Goal: Information Seeking & Learning: Learn about a topic

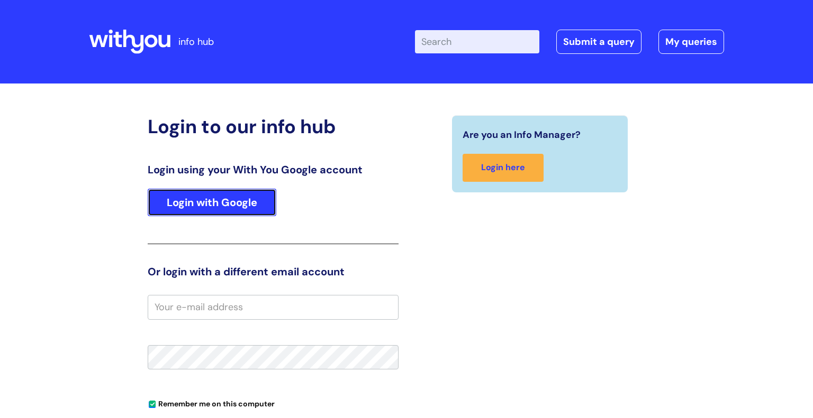
click at [254, 194] on link "Login with Google" at bounding box center [212, 203] width 129 height 28
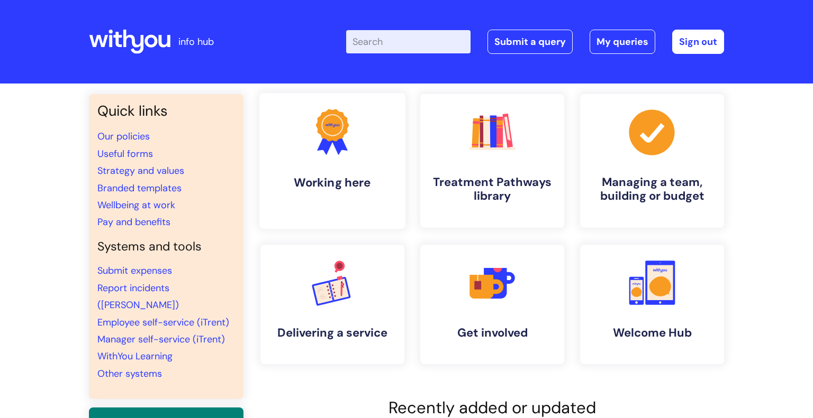
click at [357, 156] on icon ".cls-1{fill:#f89b22;}.cls-1,.cls-2,.cls-3{stroke-width:0px;}.cls-2{fill:#2d3cff…" at bounding box center [332, 132] width 52 height 52
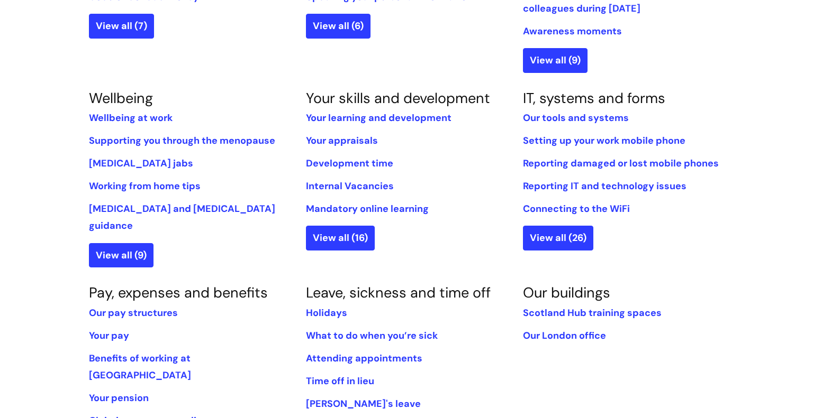
scroll to position [390, 0]
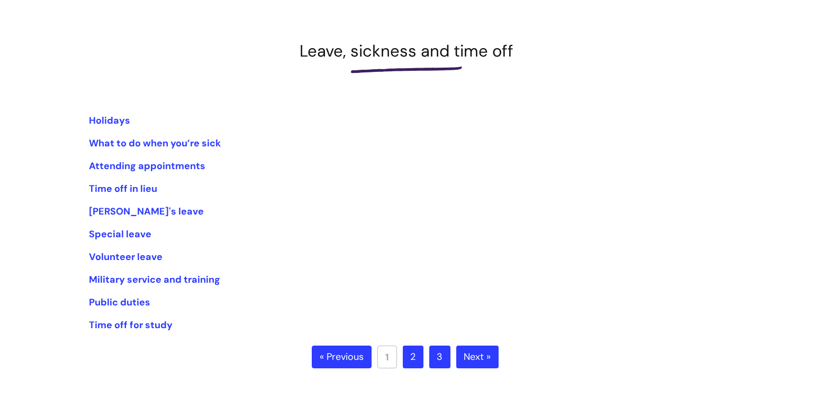
scroll to position [143, 0]
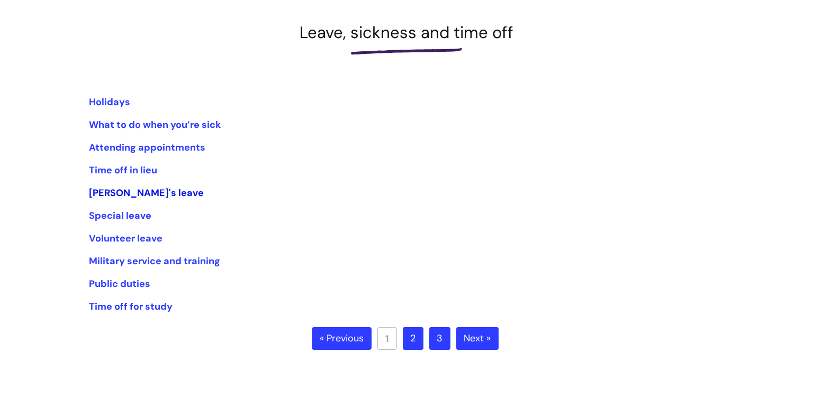
click at [141, 195] on link "[PERSON_NAME]'s leave" at bounding box center [146, 193] width 115 height 13
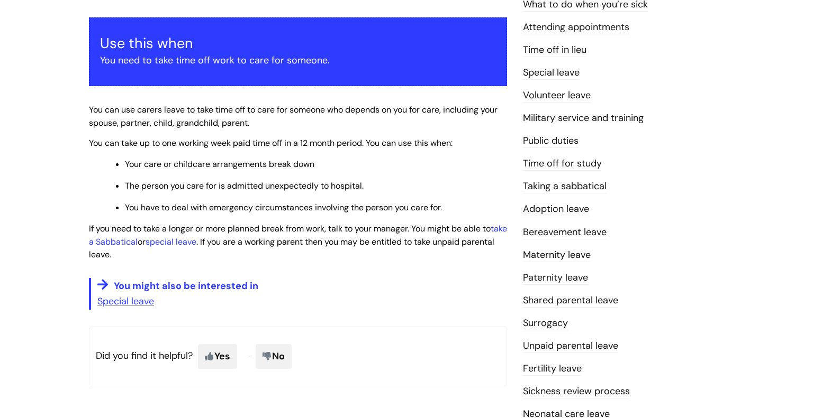
scroll to position [182, 0]
click at [573, 281] on link "Paternity leave" at bounding box center [555, 279] width 65 height 14
